Goal: Information Seeking & Learning: Learn about a topic

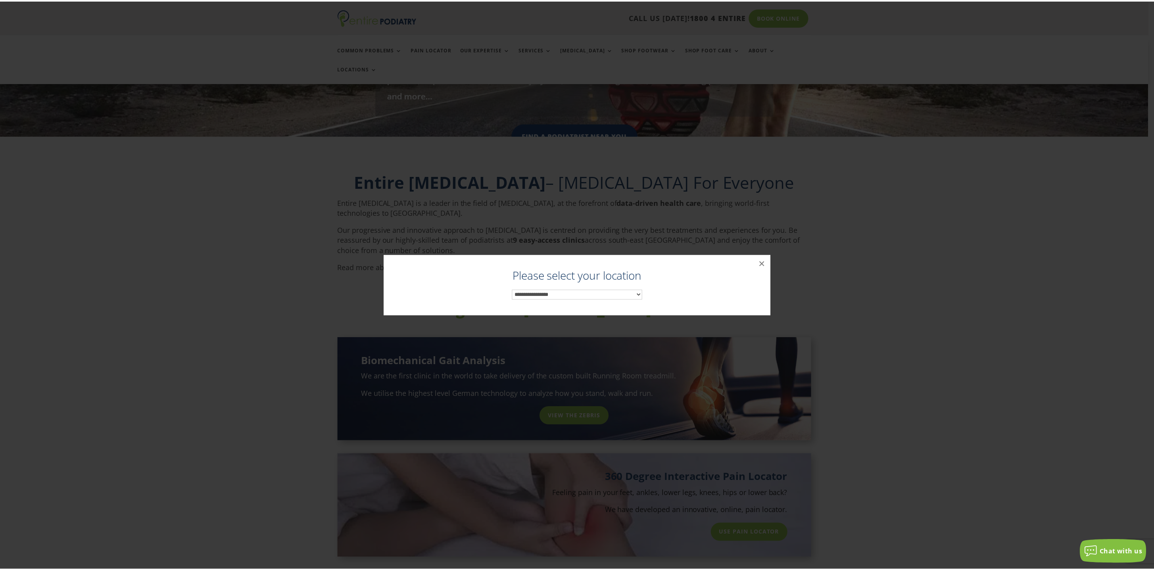
scroll to position [225, 0]
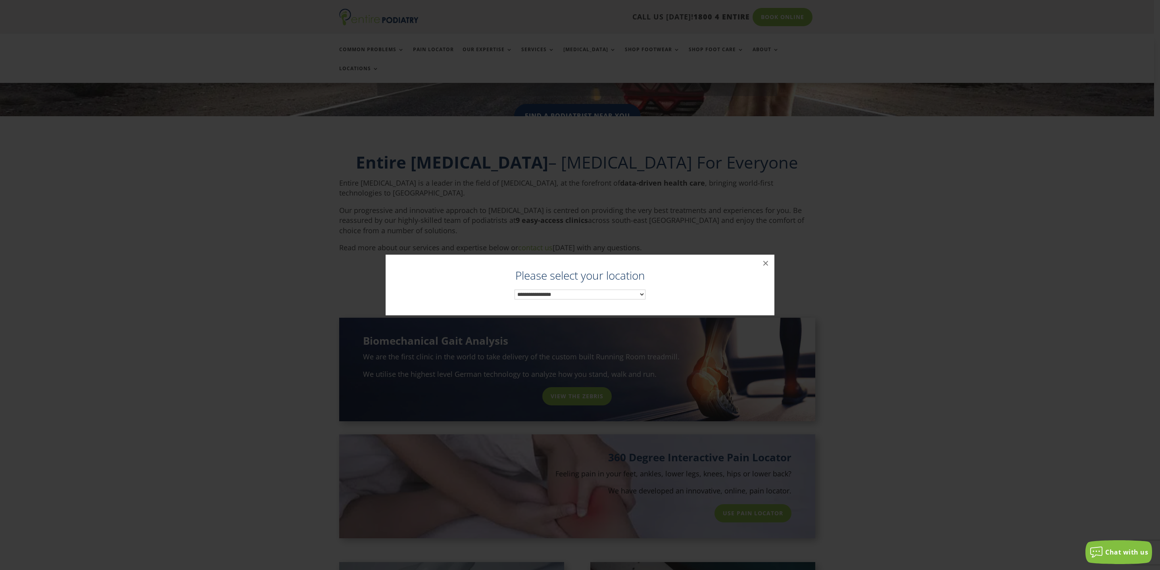
click at [543, 290] on select "**********" at bounding box center [580, 295] width 131 height 10
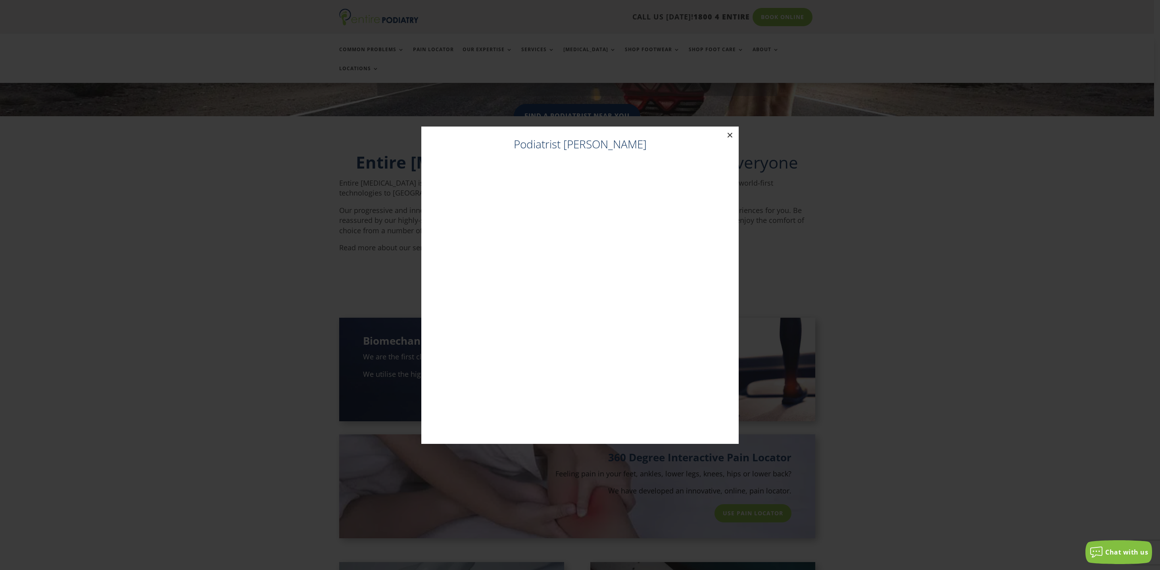
click at [731, 134] on button "×" at bounding box center [729, 135] width 17 height 17
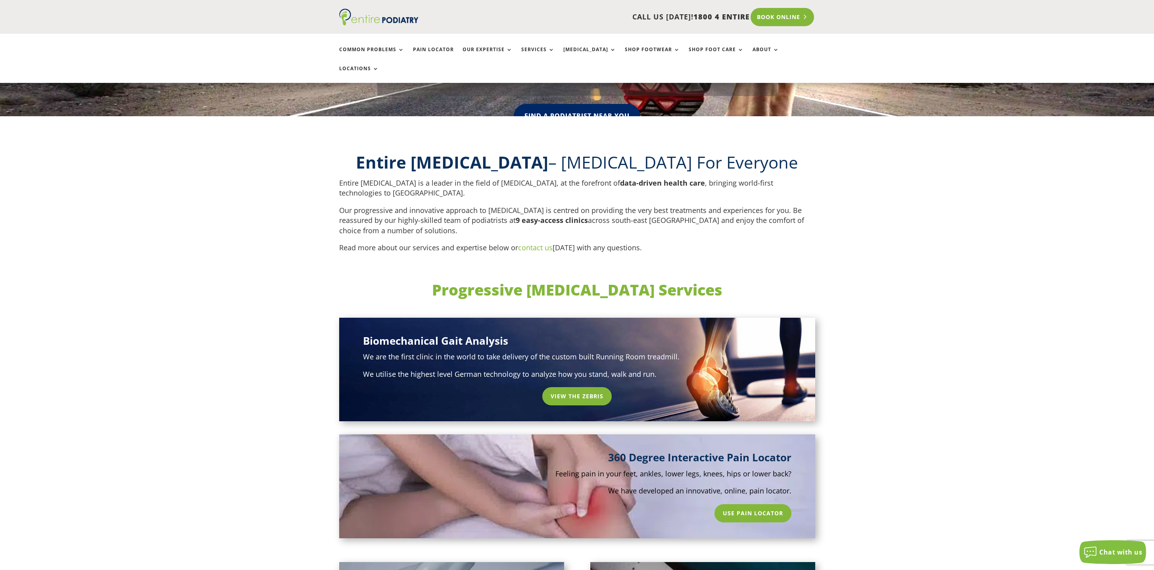
click at [793, 15] on link "Book Online" at bounding box center [783, 17] width 64 height 18
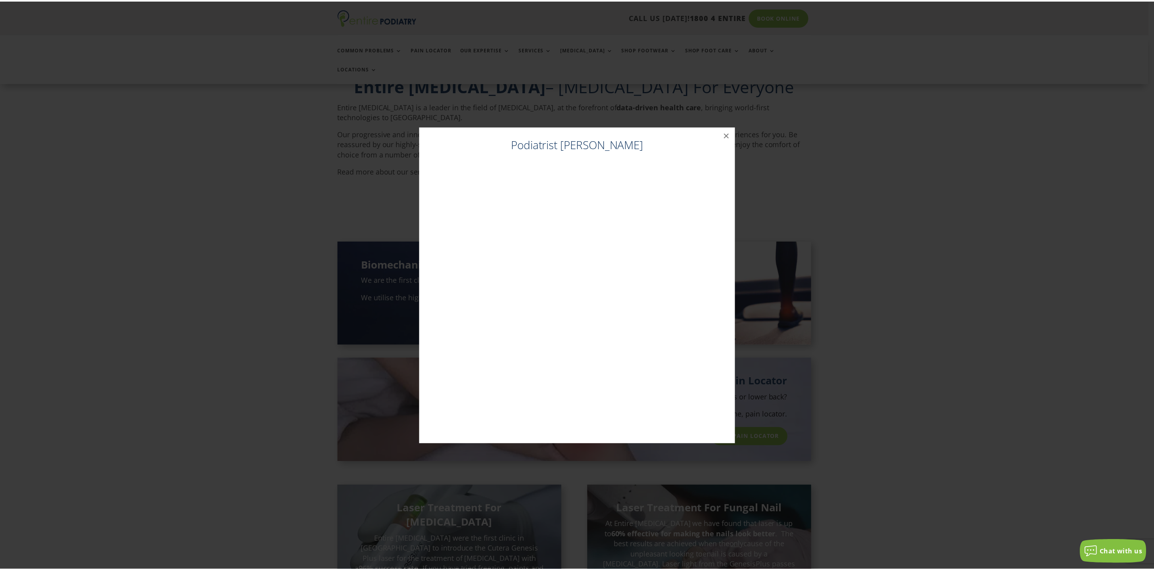
scroll to position [321, 0]
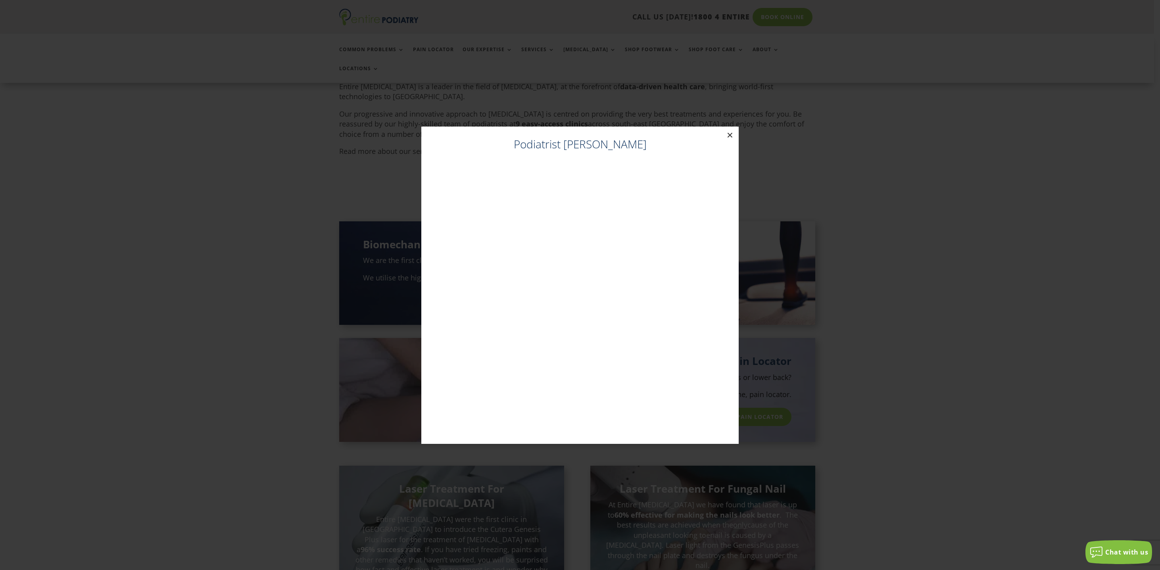
click at [731, 135] on button "×" at bounding box center [729, 135] width 17 height 17
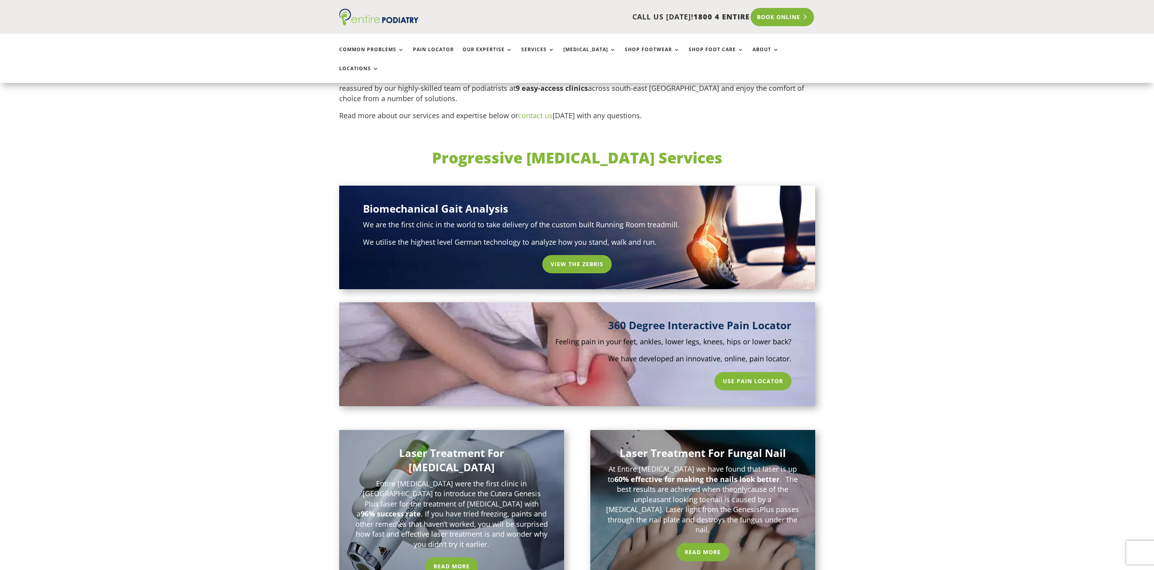
click at [791, 14] on link "Book Online" at bounding box center [783, 17] width 64 height 18
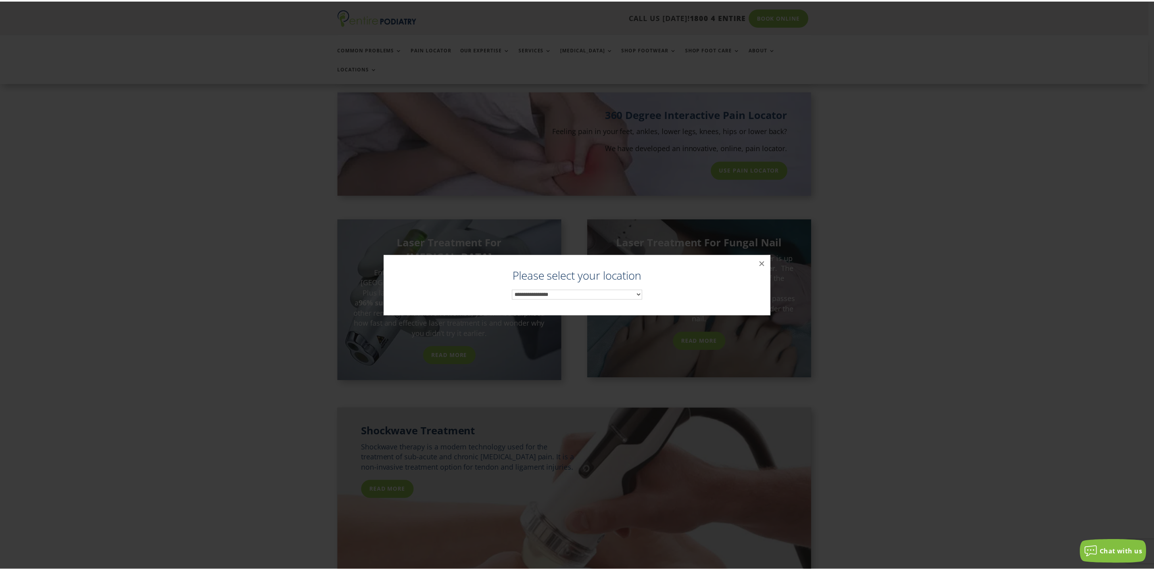
scroll to position [582, 0]
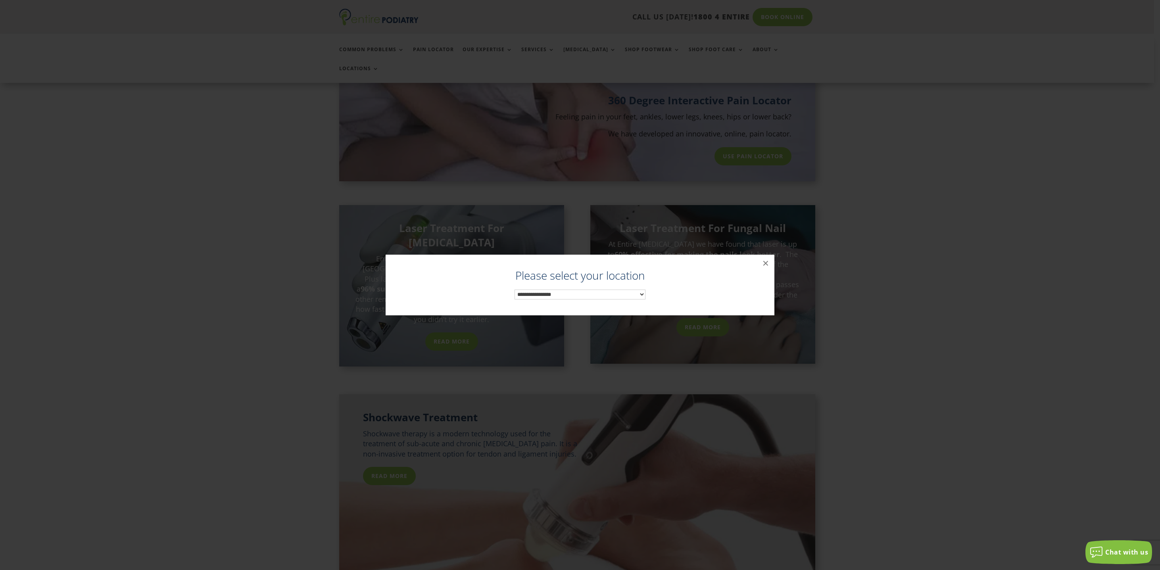
click at [639, 293] on select "**********" at bounding box center [580, 295] width 131 height 10
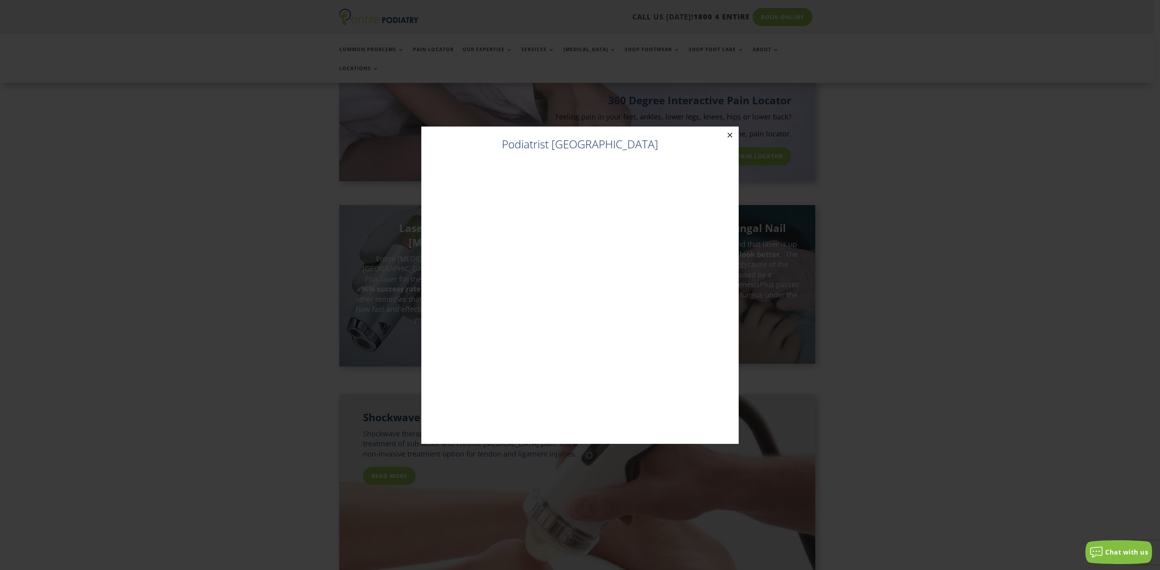
click at [730, 133] on button "×" at bounding box center [729, 135] width 17 height 17
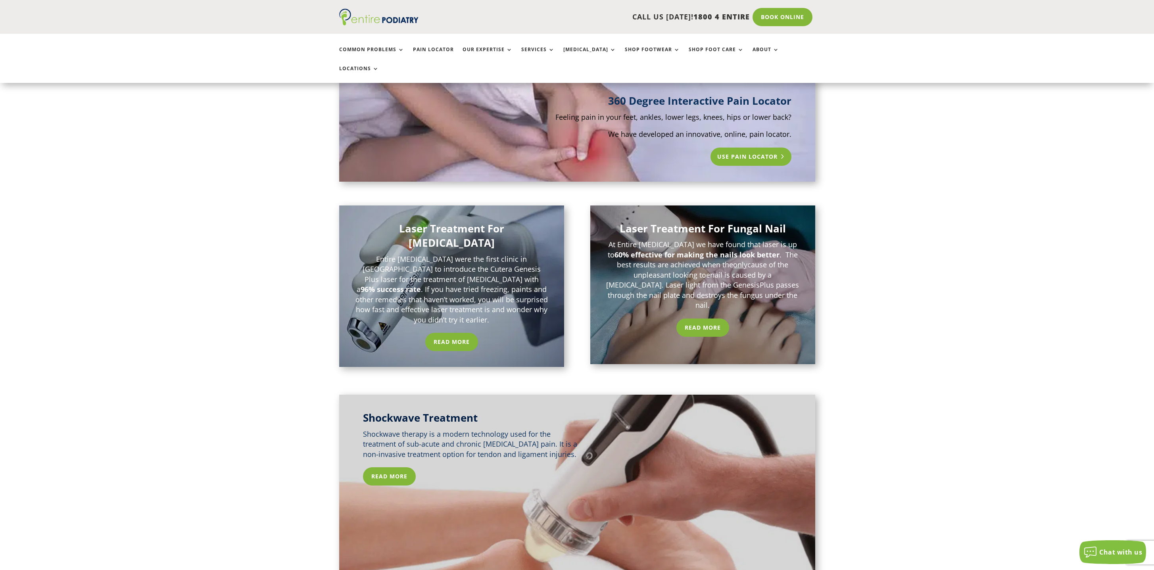
click at [755, 148] on link "Use Pain Locator" at bounding box center [750, 157] width 81 height 18
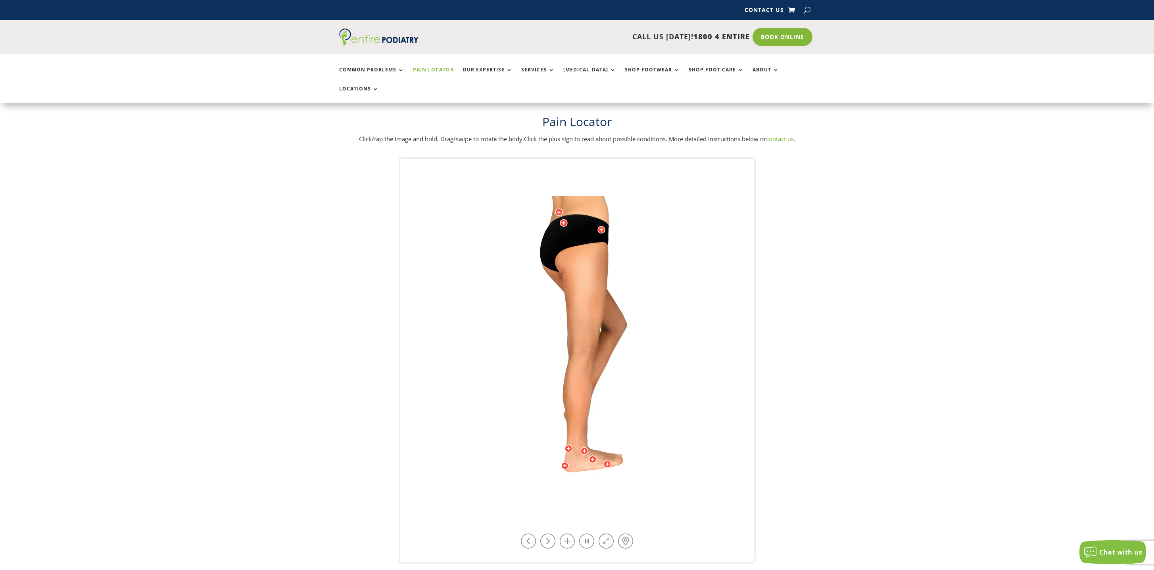
click at [603, 211] on img at bounding box center [577, 354] width 219 height 317
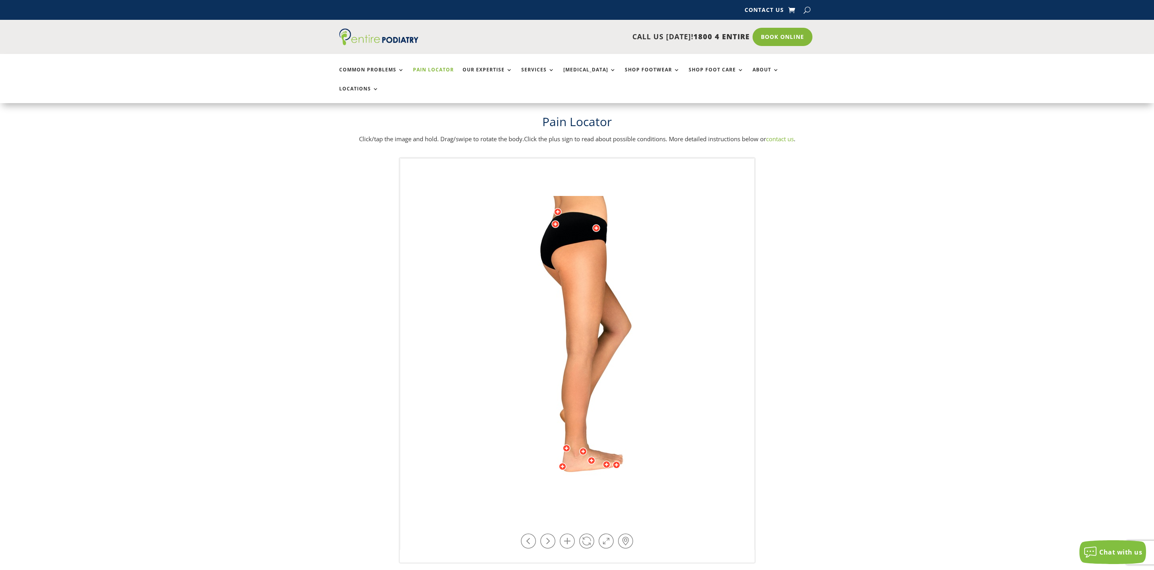
click at [597, 224] on div at bounding box center [596, 228] width 8 height 8
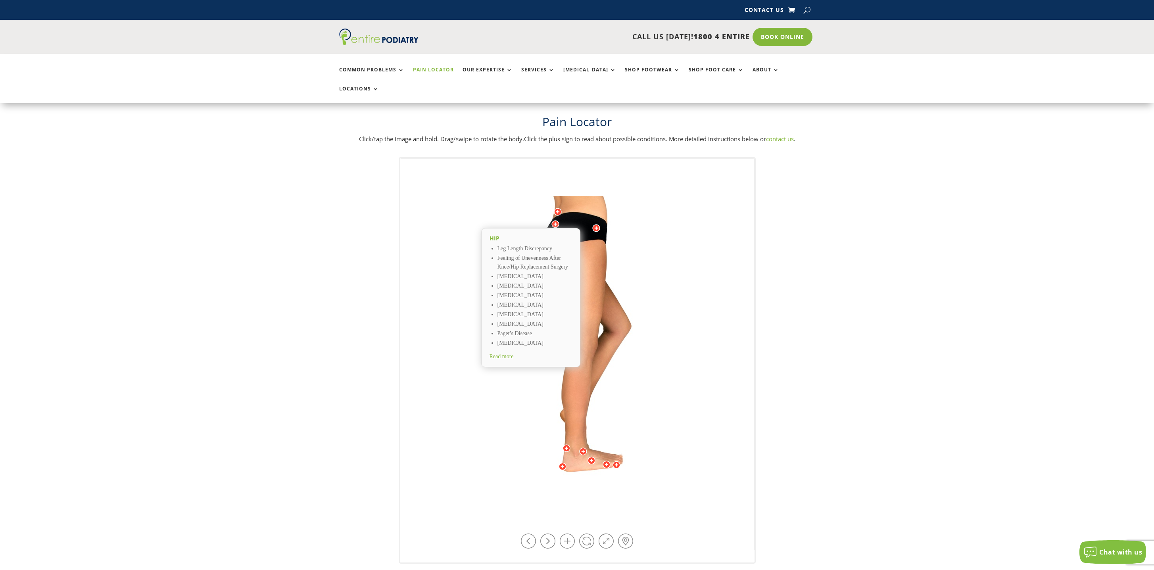
click at [554, 220] on div at bounding box center [555, 224] width 8 height 8
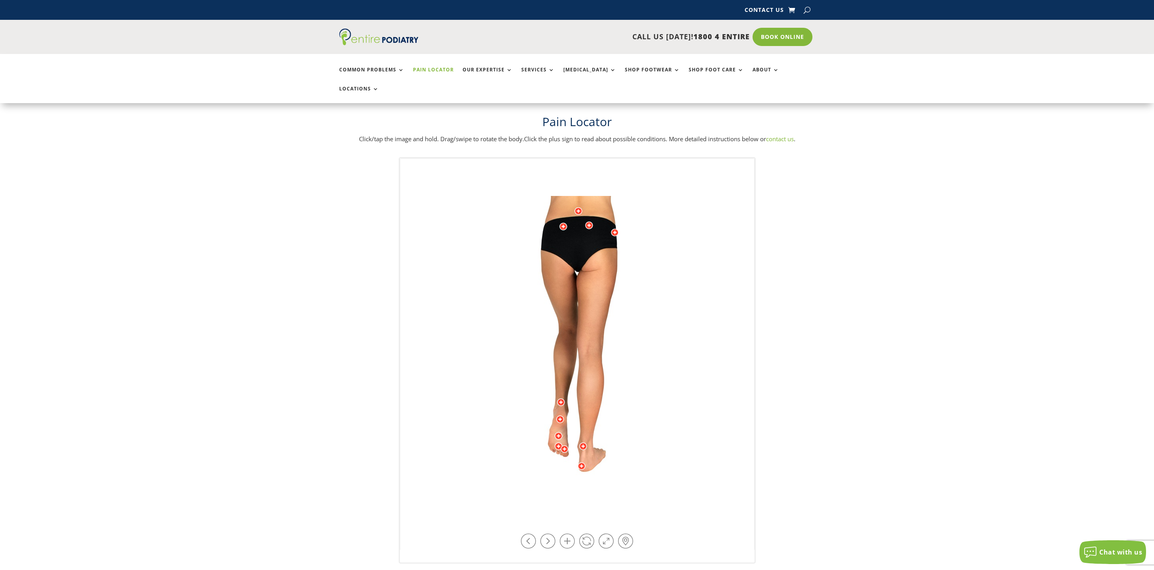
drag, startPoint x: 551, startPoint y: 217, endPoint x: 580, endPoint y: 219, distance: 28.7
click at [580, 219] on img at bounding box center [577, 354] width 219 height 317
click at [565, 223] on div at bounding box center [563, 227] width 8 height 8
click at [589, 221] on div at bounding box center [589, 225] width 8 height 8
click at [579, 196] on img at bounding box center [577, 354] width 219 height 317
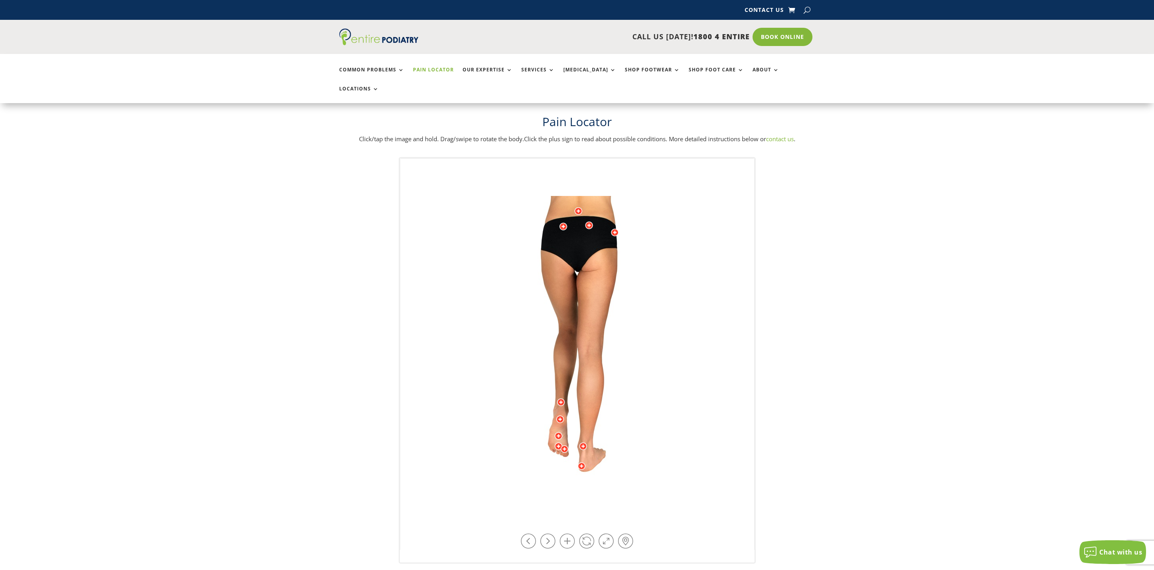
click at [579, 207] on div at bounding box center [578, 211] width 8 height 8
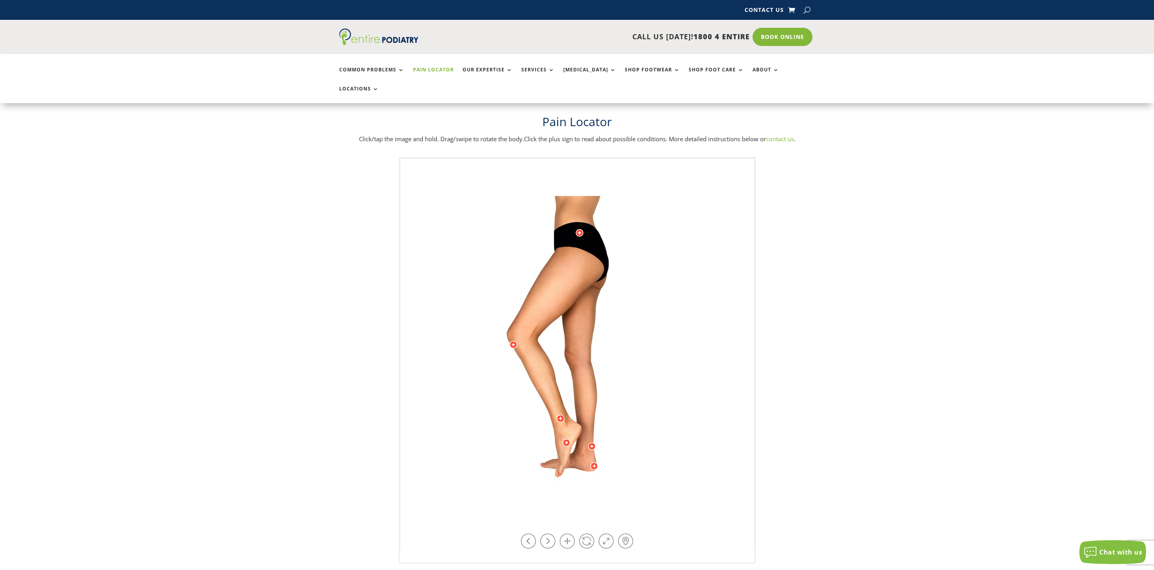
drag, startPoint x: 551, startPoint y: 226, endPoint x: 579, endPoint y: 228, distance: 28.3
click at [579, 228] on img at bounding box center [577, 354] width 219 height 317
click at [581, 229] on div at bounding box center [580, 233] width 8 height 8
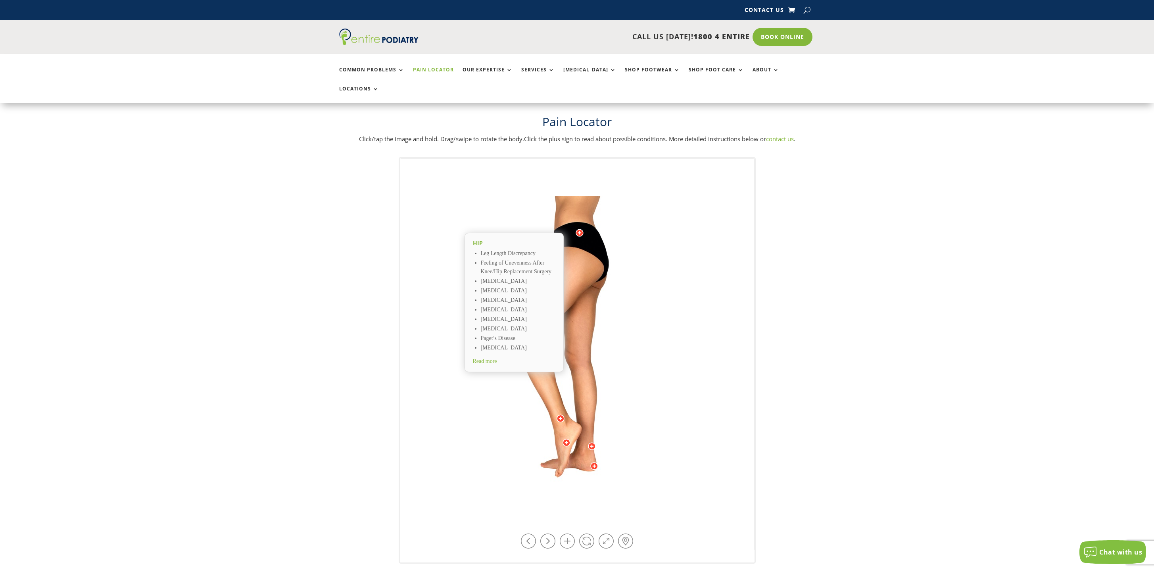
click at [595, 462] on div at bounding box center [594, 466] width 8 height 8
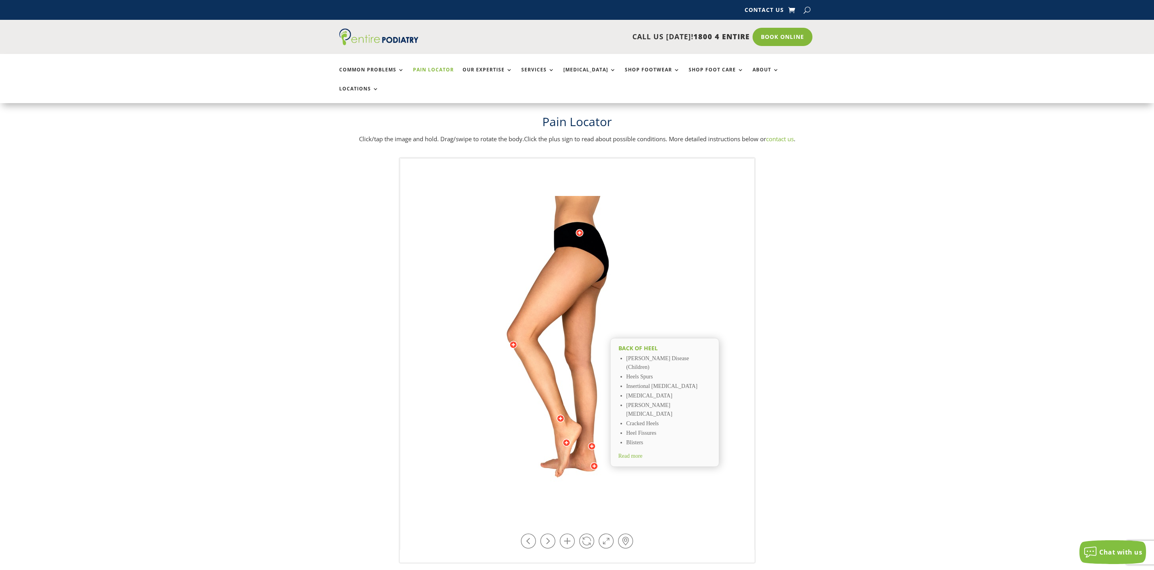
click at [559, 415] on div at bounding box center [561, 419] width 8 height 8
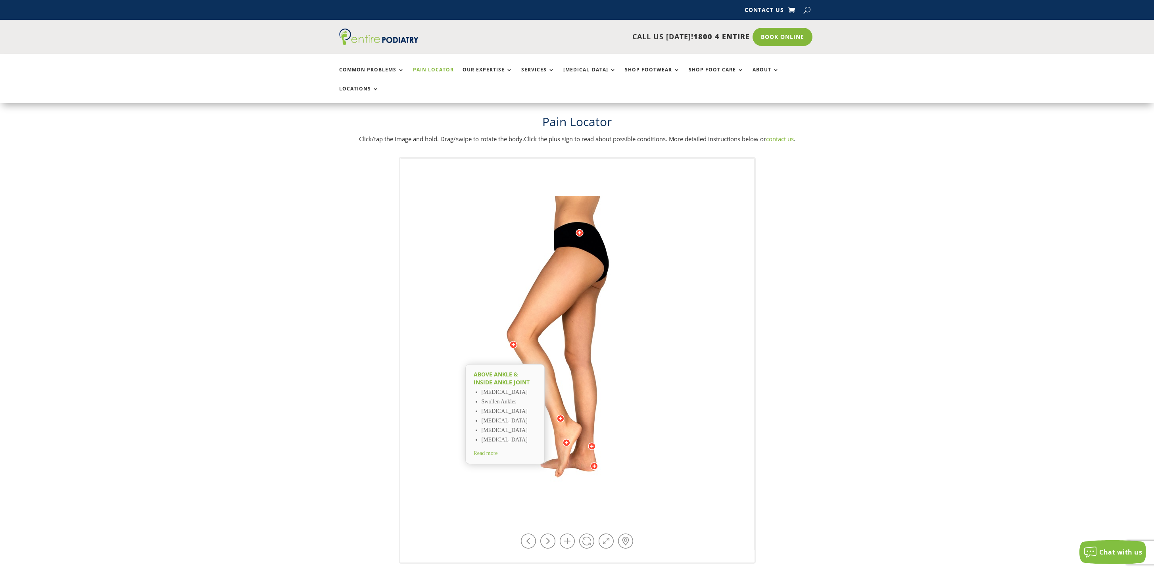
click at [566, 439] on div at bounding box center [567, 443] width 8 height 8
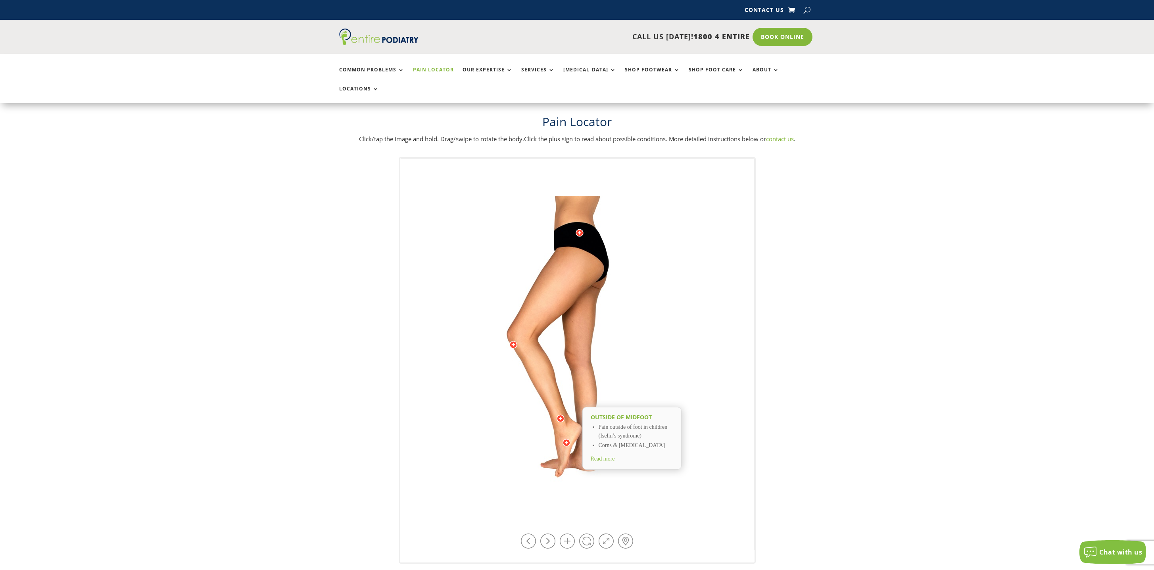
click at [511, 341] on div at bounding box center [513, 345] width 8 height 8
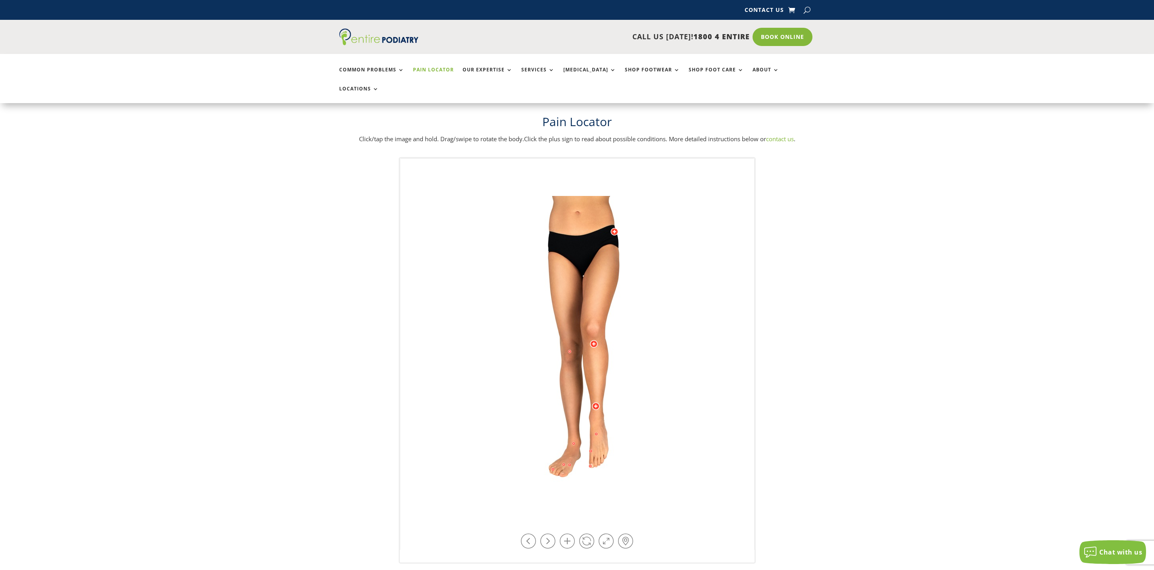
drag, startPoint x: 544, startPoint y: 382, endPoint x: 565, endPoint y: 382, distance: 20.2
click at [565, 382] on img at bounding box center [577, 354] width 219 height 317
click at [553, 465] on div at bounding box center [553, 469] width 8 height 8
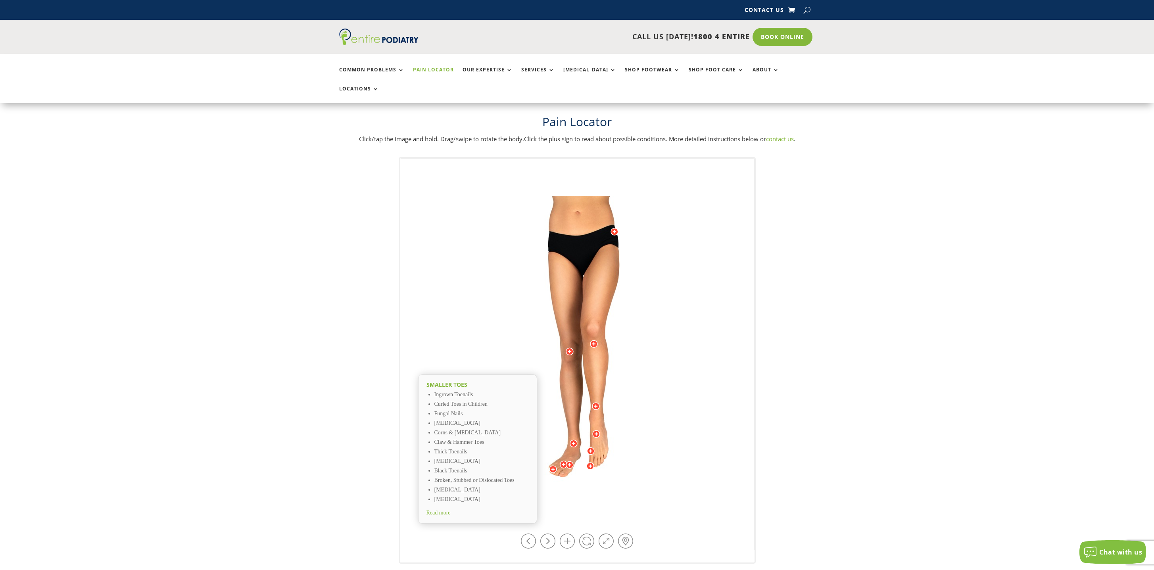
click at [595, 402] on div at bounding box center [596, 406] width 8 height 8
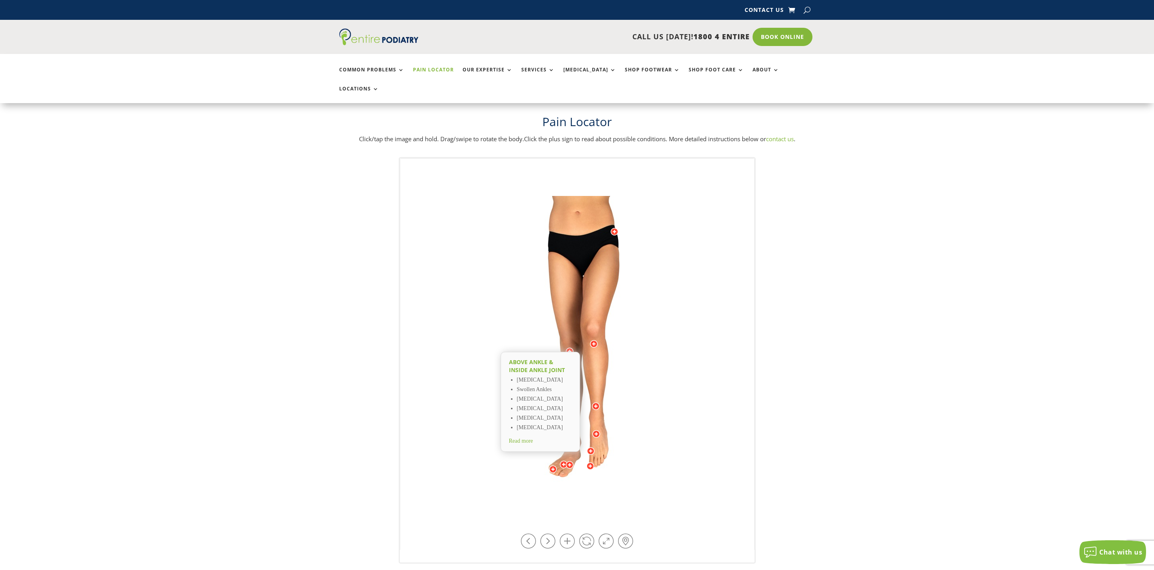
click at [598, 430] on div at bounding box center [596, 434] width 8 height 8
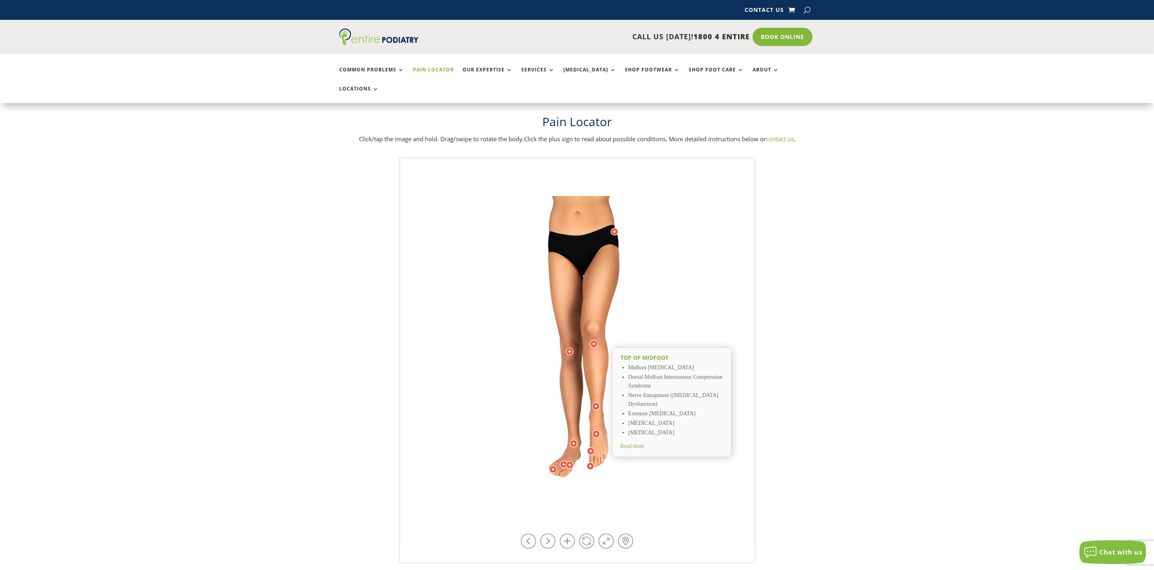
click at [598, 430] on div at bounding box center [596, 434] width 8 height 8
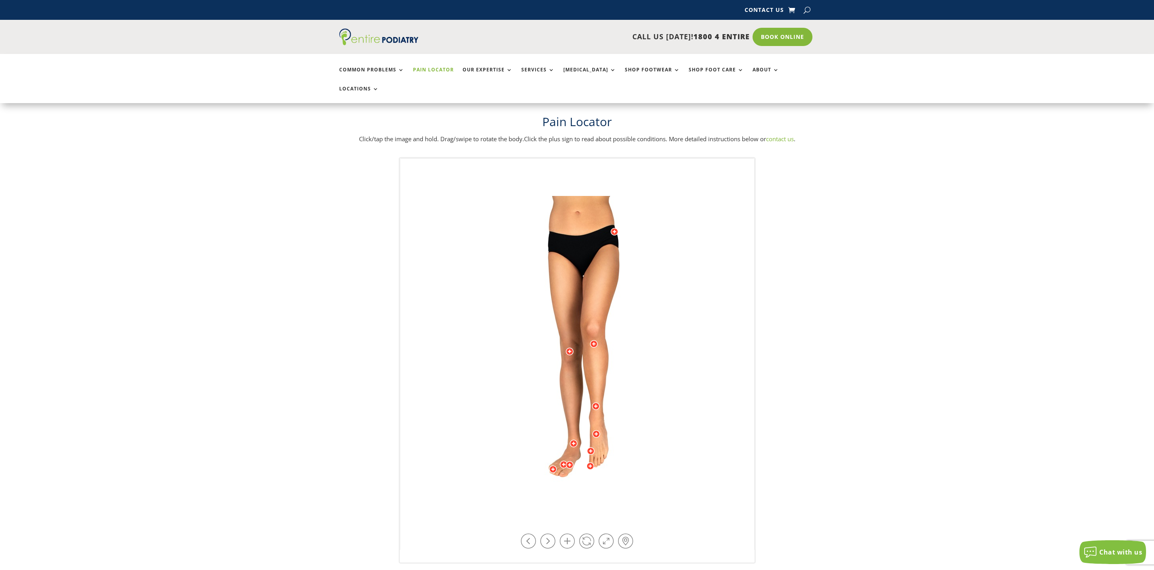
click at [596, 430] on div at bounding box center [596, 434] width 8 height 8
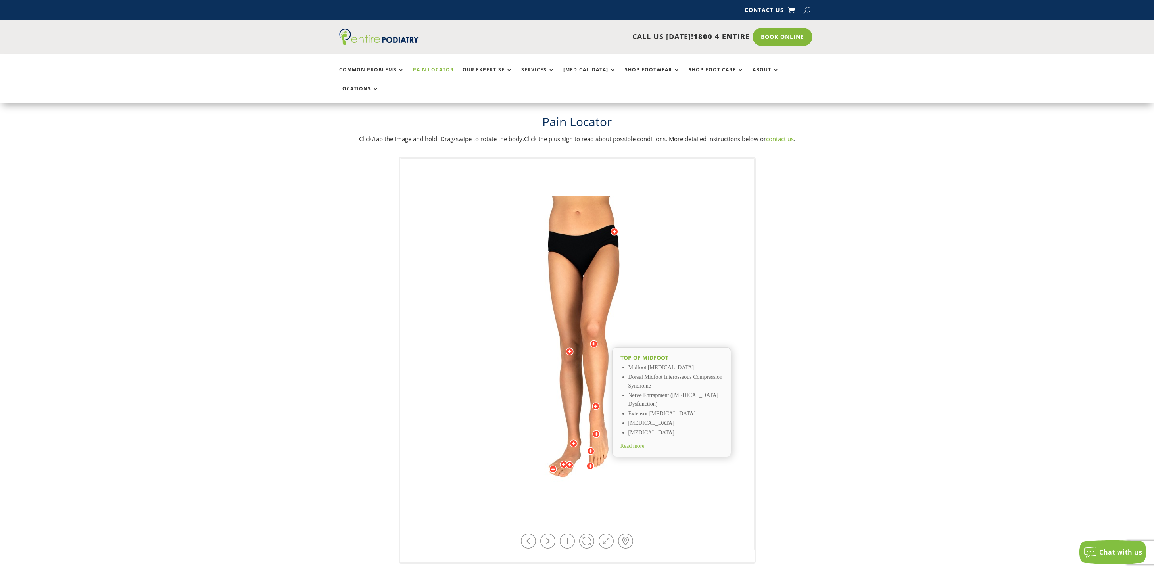
click at [591, 447] on div at bounding box center [591, 451] width 8 height 8
click at [599, 430] on div at bounding box center [596, 434] width 8 height 8
click at [565, 461] on div at bounding box center [564, 465] width 8 height 8
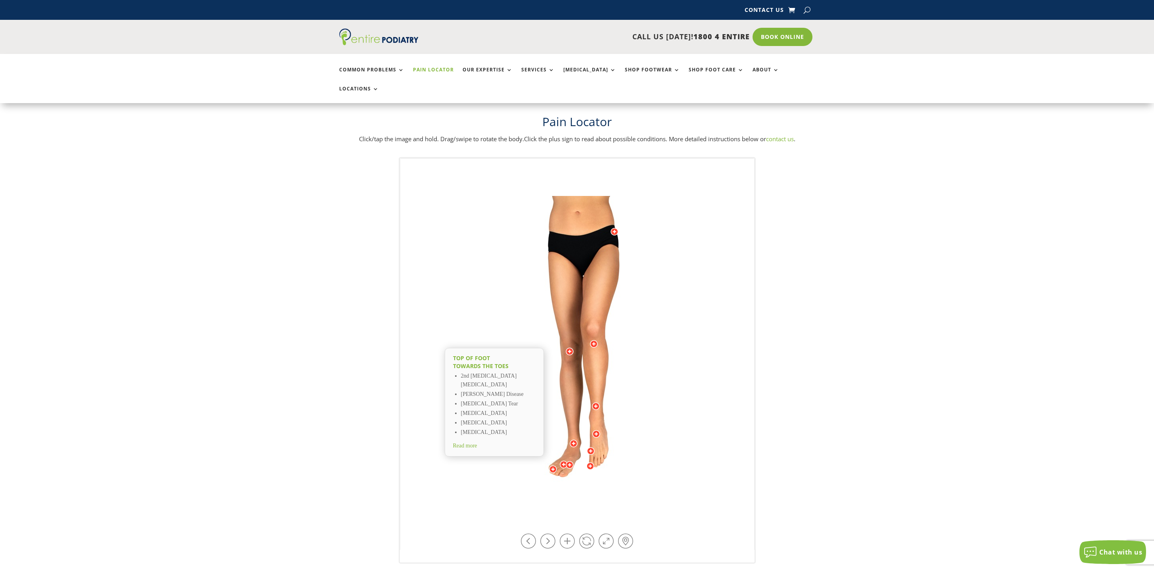
click at [569, 461] on div at bounding box center [570, 465] width 8 height 8
click at [574, 440] on div at bounding box center [574, 444] width 8 height 8
click at [571, 348] on div at bounding box center [570, 352] width 8 height 8
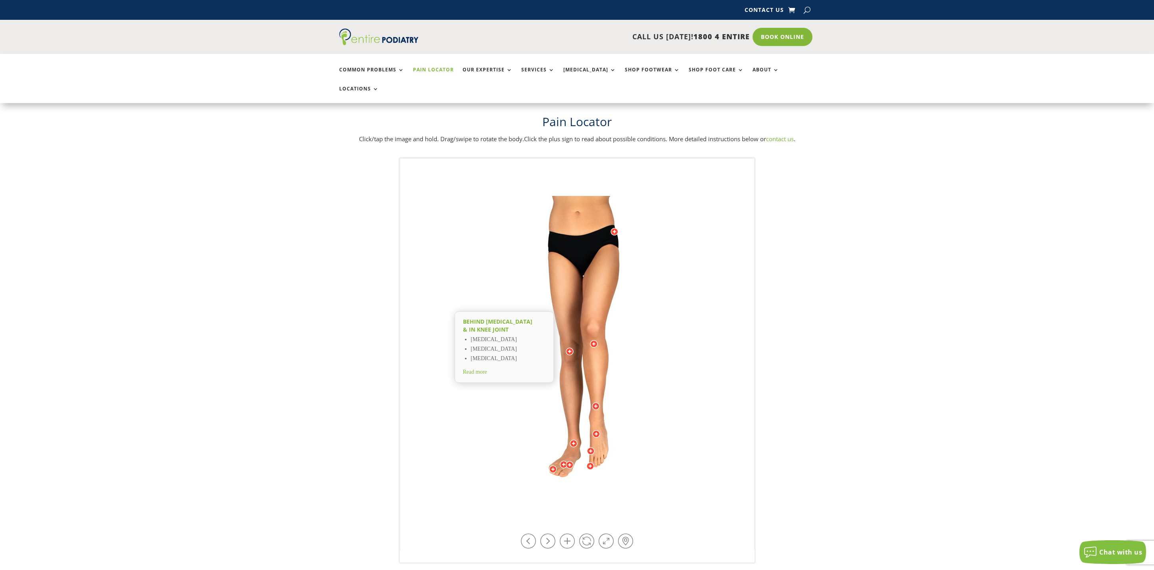
click at [597, 340] on div at bounding box center [594, 344] width 8 height 8
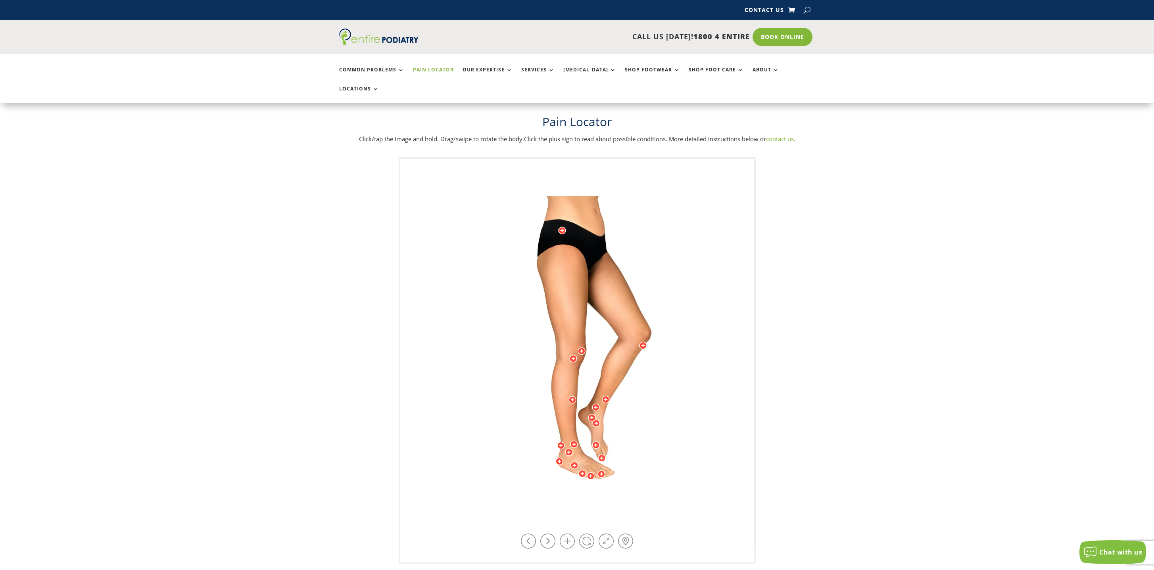
drag, startPoint x: 566, startPoint y: 391, endPoint x: 582, endPoint y: 389, distance: 16.0
click at [582, 389] on img at bounding box center [577, 354] width 219 height 317
click at [580, 470] on div at bounding box center [582, 474] width 8 height 8
click at [573, 461] on div at bounding box center [574, 465] width 8 height 8
click at [559, 457] on div at bounding box center [559, 461] width 8 height 8
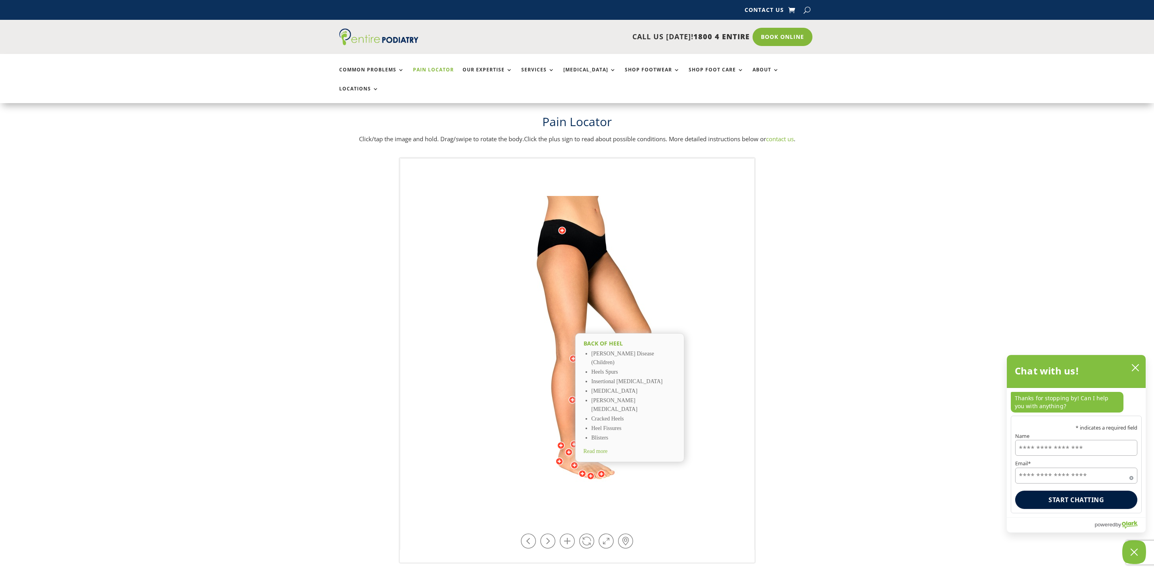
click at [562, 442] on div at bounding box center [561, 446] width 8 height 8
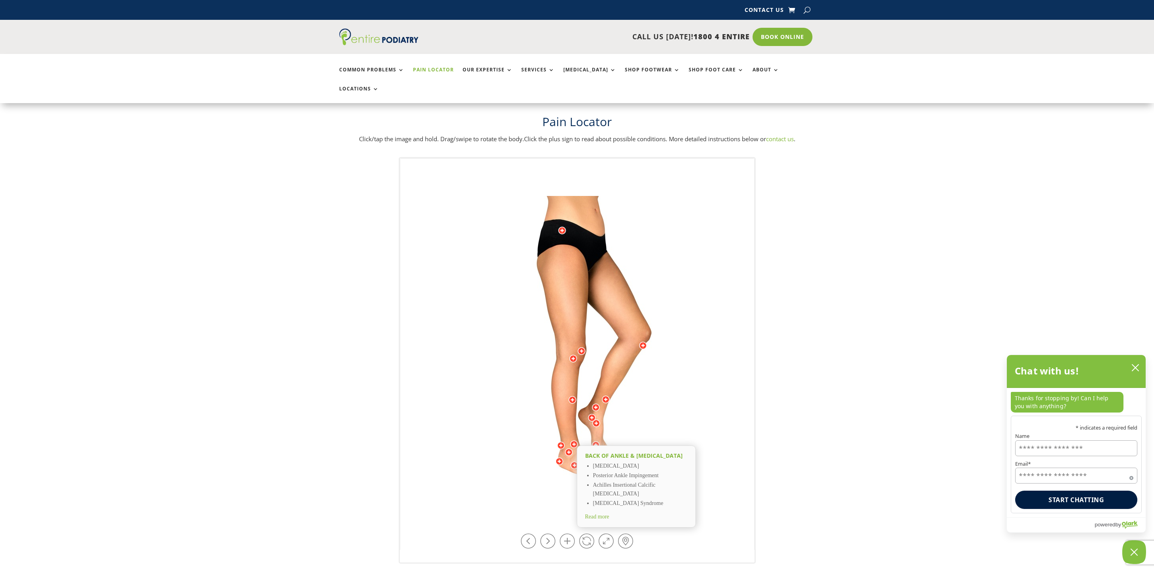
click at [595, 403] on div at bounding box center [596, 407] width 8 height 8
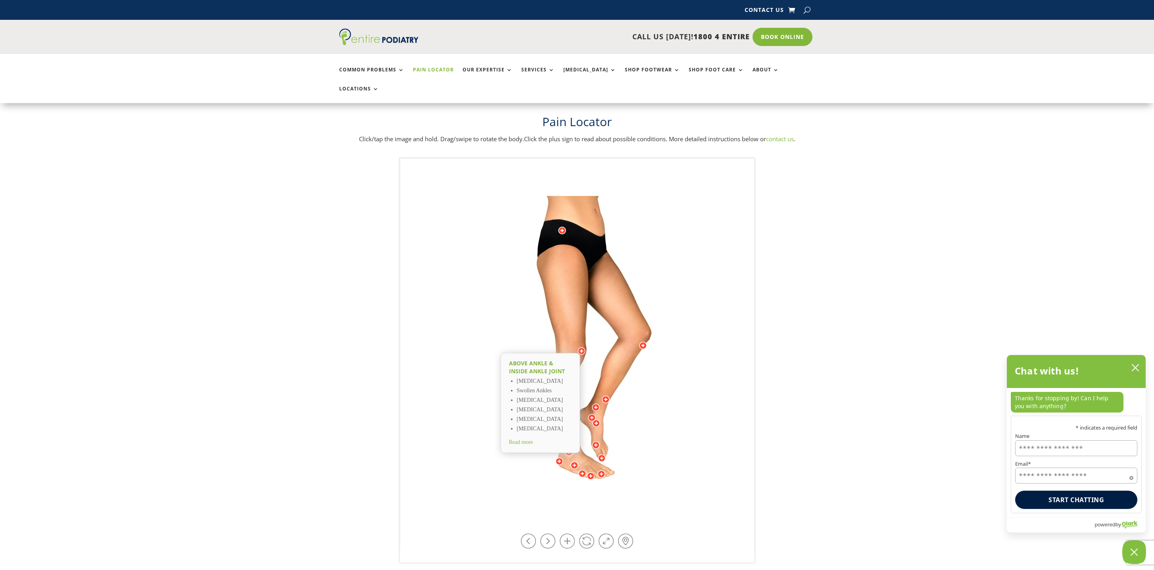
click at [591, 414] on div at bounding box center [592, 418] width 8 height 8
click at [574, 440] on div at bounding box center [574, 444] width 8 height 8
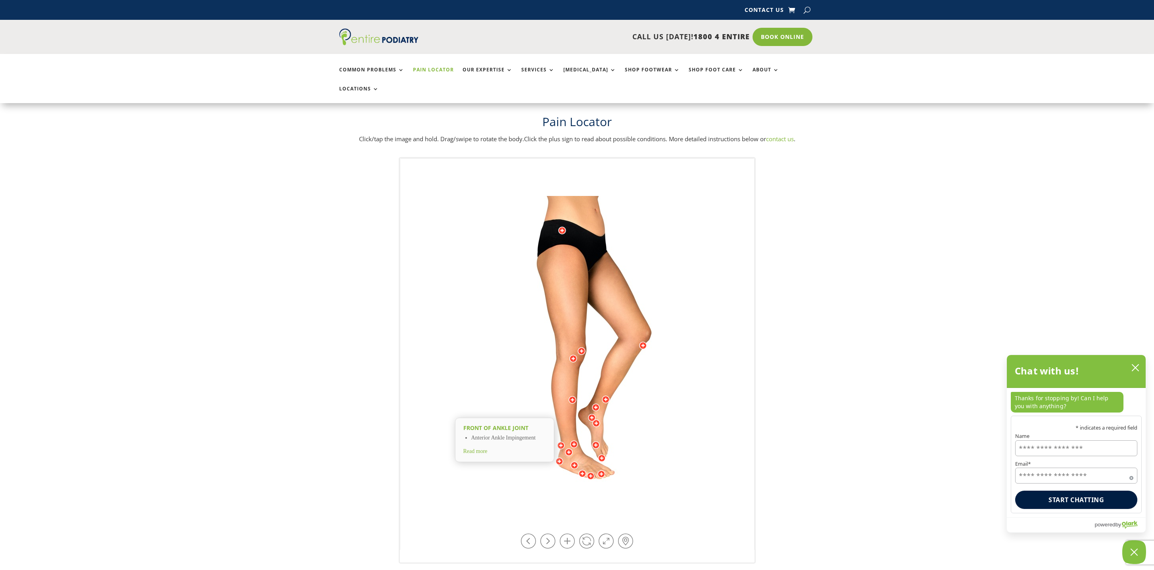
click at [568, 448] on div at bounding box center [569, 452] width 8 height 8
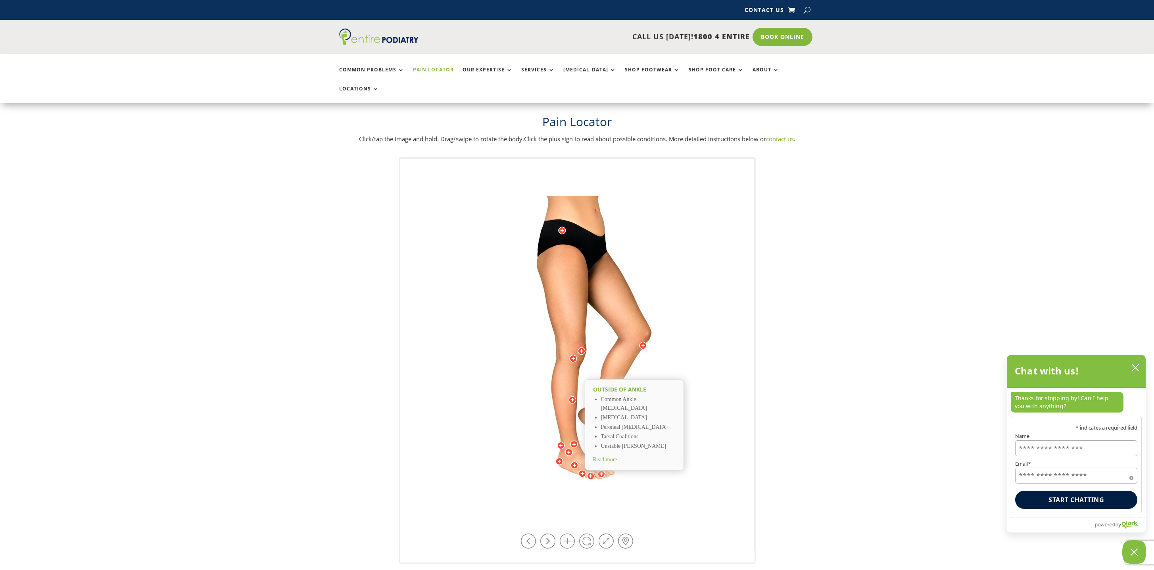
click at [572, 396] on div at bounding box center [572, 400] width 8 height 8
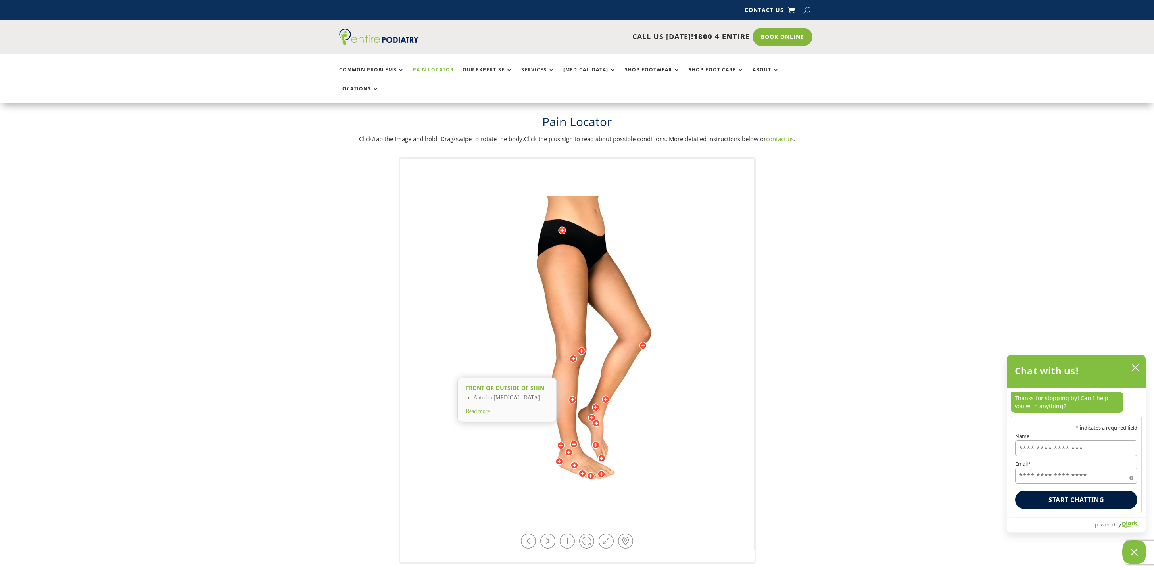
click at [573, 355] on div at bounding box center [573, 359] width 8 height 8
click at [582, 347] on div at bounding box center [582, 351] width 8 height 8
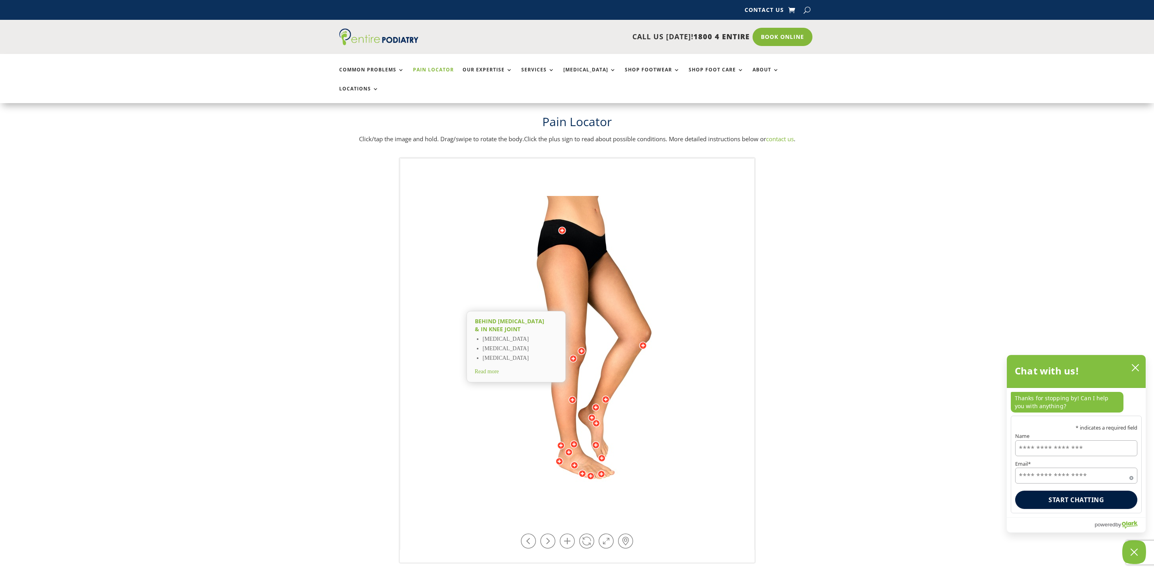
click at [573, 355] on div at bounding box center [573, 359] width 8 height 8
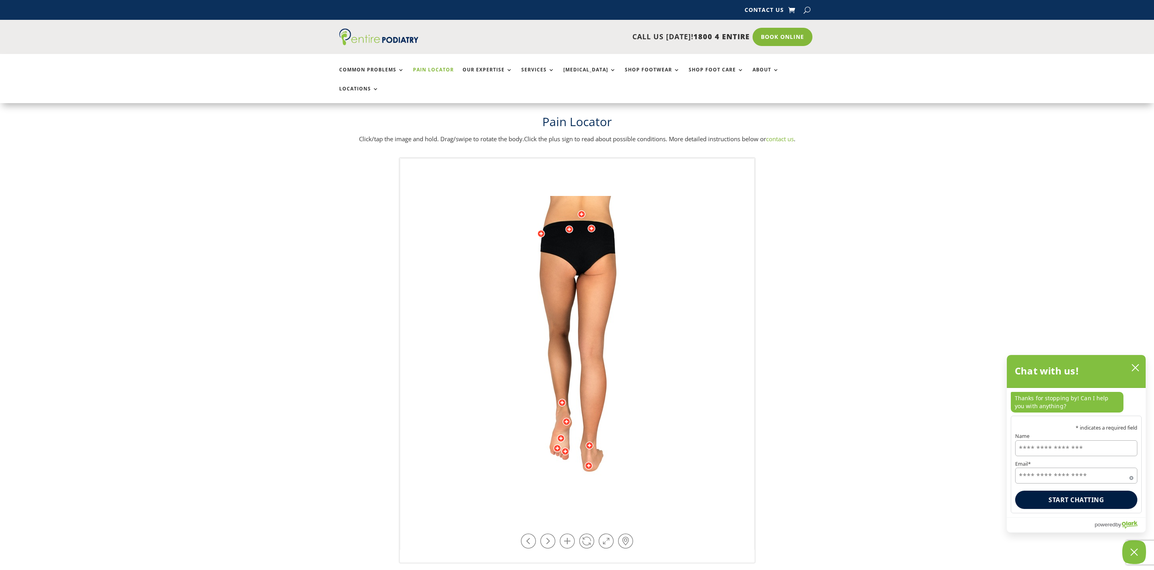
drag, startPoint x: 557, startPoint y: 374, endPoint x: 573, endPoint y: 377, distance: 16.9
click at [573, 377] on img at bounding box center [577, 354] width 219 height 317
click at [563, 399] on div at bounding box center [562, 403] width 8 height 8
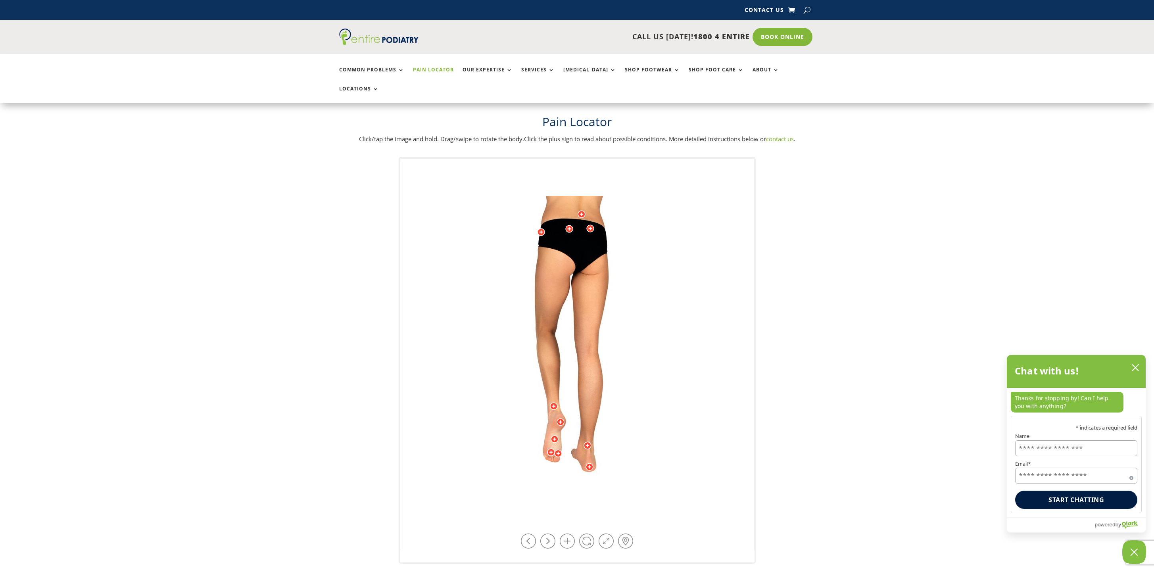
drag, startPoint x: 572, startPoint y: 241, endPoint x: 631, endPoint y: 244, distance: 59.2
click at [631, 244] on img at bounding box center [577, 354] width 219 height 317
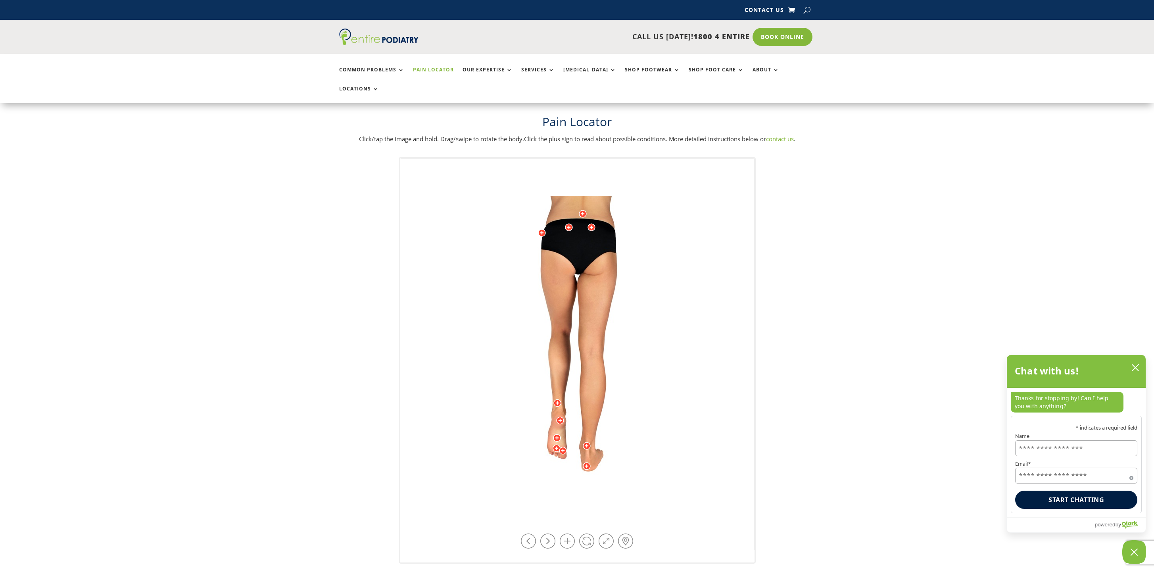
drag, startPoint x: 583, startPoint y: 232, endPoint x: 583, endPoint y: 239, distance: 6.7
click at [583, 239] on img at bounding box center [577, 354] width 219 height 317
click at [542, 229] on div at bounding box center [542, 233] width 8 height 8
